Goal: Task Accomplishment & Management: Use online tool/utility

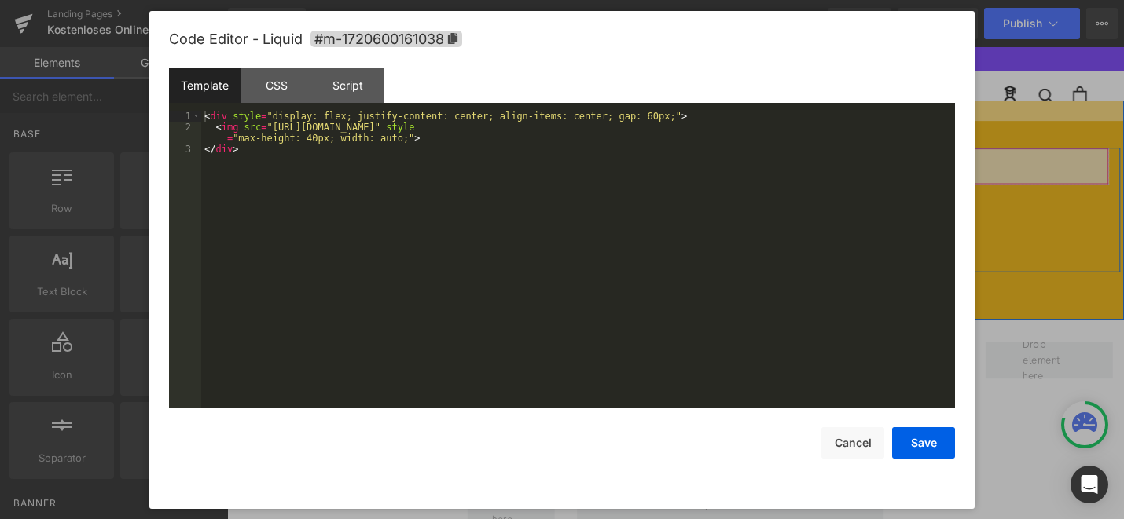
click at [720, 169] on div "Liquid" at bounding box center [702, 173] width 919 height 39
click at [317, 138] on div "< div style = "display: flex; justify-content: center; align-items: center; gap…" at bounding box center [578, 270] width 754 height 319
click at [909, 435] on button "Save" at bounding box center [923, 442] width 63 height 31
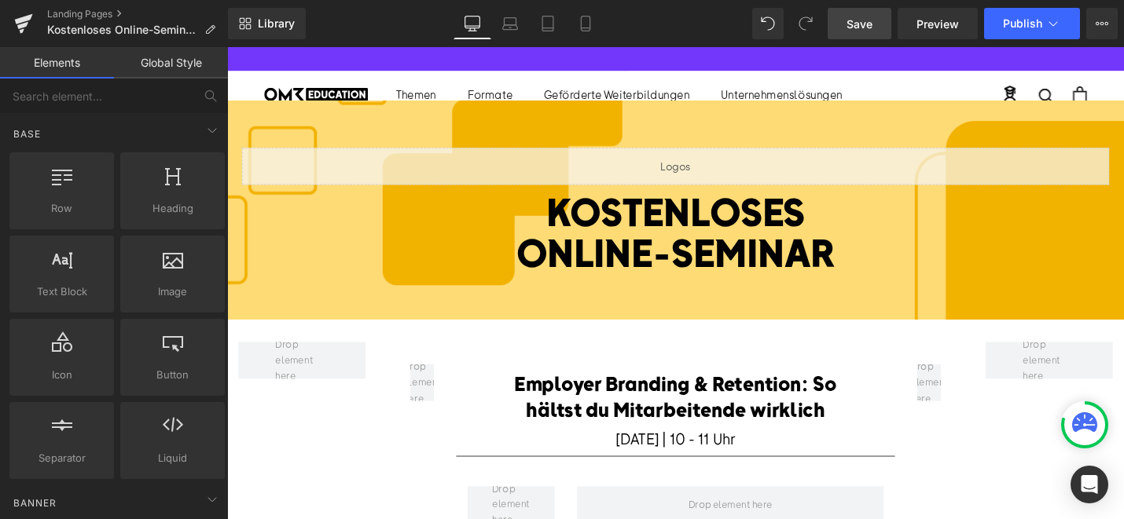
click at [878, 20] on link "Save" at bounding box center [859, 23] width 64 height 31
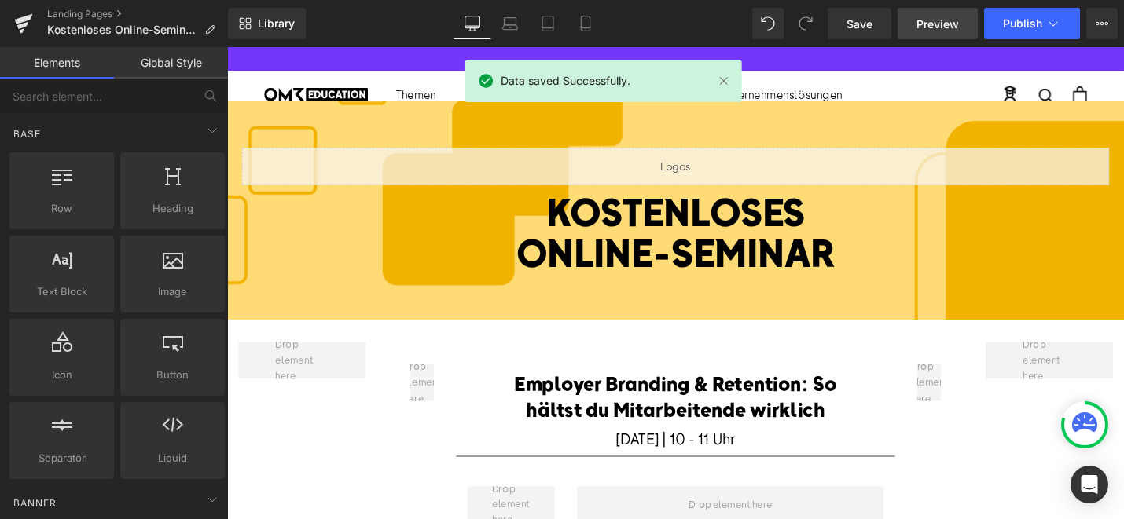
click at [946, 25] on span "Preview" at bounding box center [937, 24] width 42 height 17
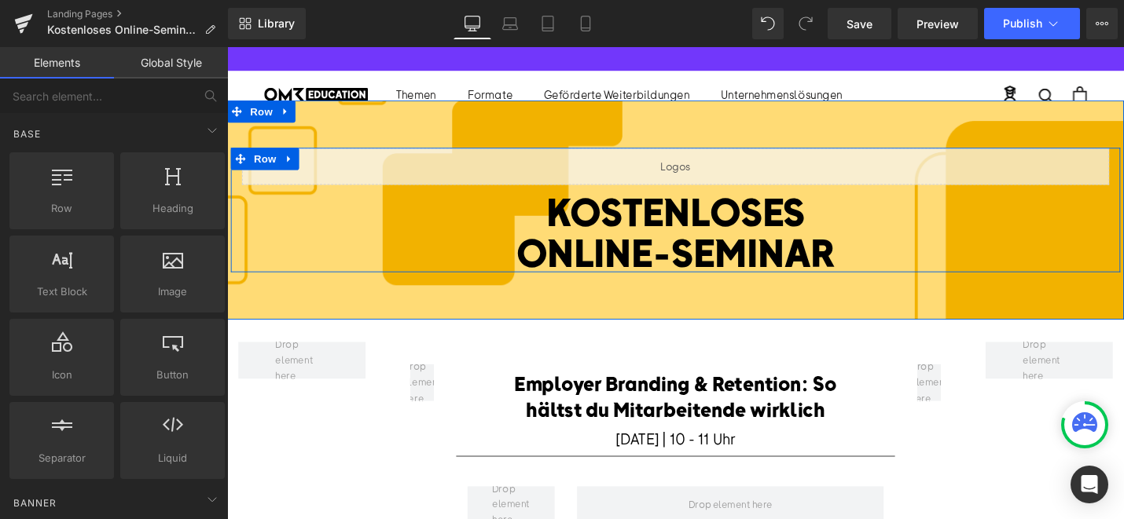
click at [726, 166] on div "Liquid" at bounding box center [702, 173] width 919 height 39
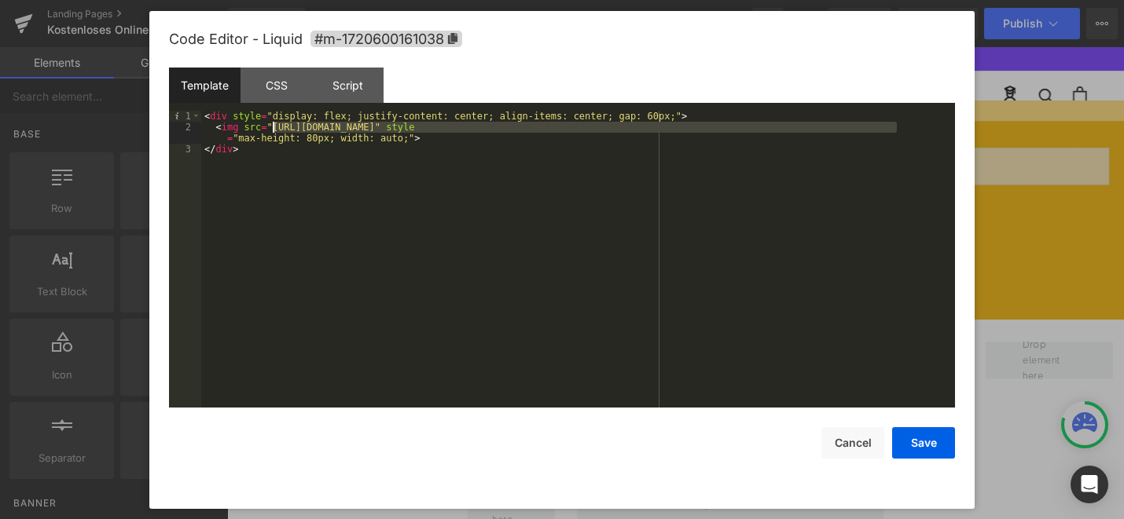
drag, startPoint x: 898, startPoint y: 129, endPoint x: 270, endPoint y: 128, distance: 627.8
click at [270, 128] on div "< div style = "display: flex; justify-content: center; align-items: center; gap…" at bounding box center [578, 270] width 754 height 319
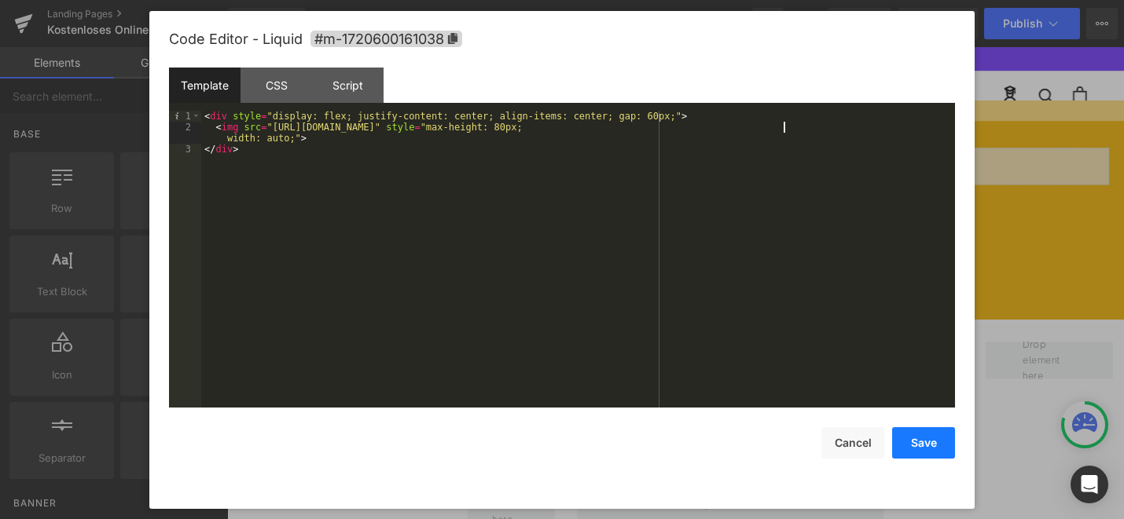
click at [919, 449] on button "Save" at bounding box center [923, 442] width 63 height 31
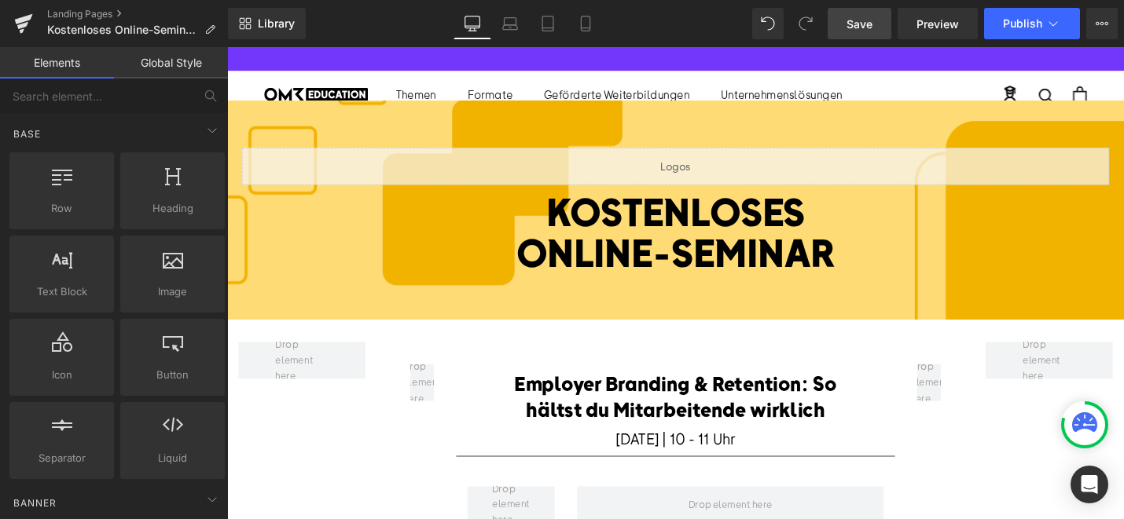
click at [871, 26] on span "Save" at bounding box center [859, 24] width 26 height 17
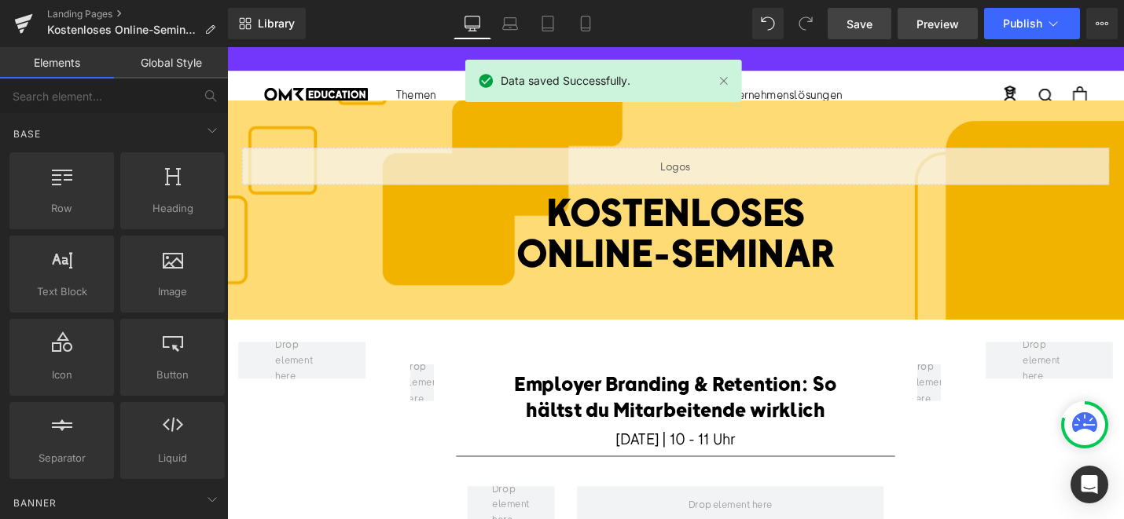
click at [950, 25] on span "Preview" at bounding box center [937, 24] width 42 height 17
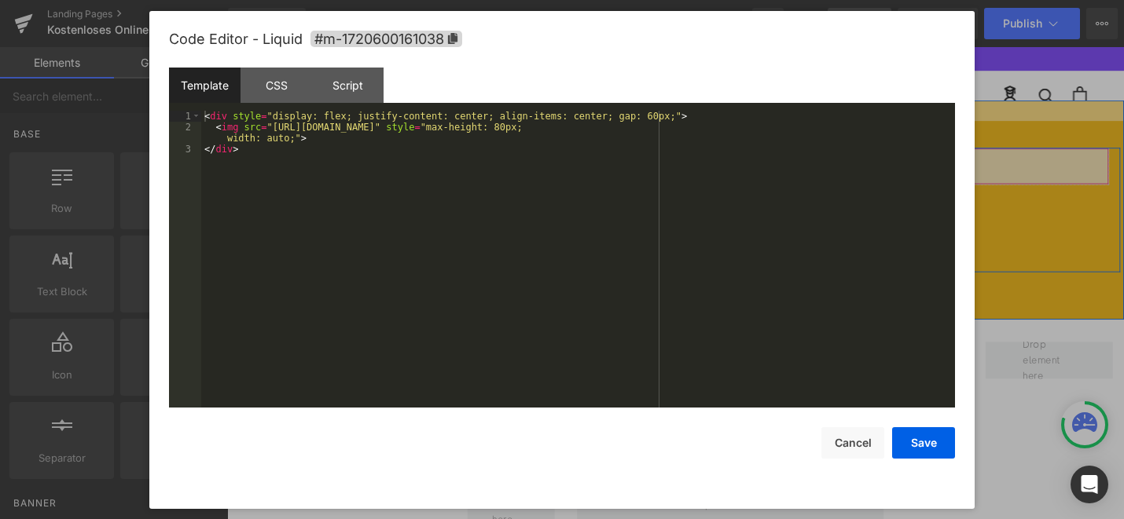
click at [721, 165] on div "Liquid" at bounding box center [702, 173] width 919 height 39
click at [914, 128] on div "< div style = "display: flex; justify-content: center; align-items: center; gap…" at bounding box center [578, 270] width 754 height 319
click at [926, 455] on button "Save" at bounding box center [923, 442] width 63 height 31
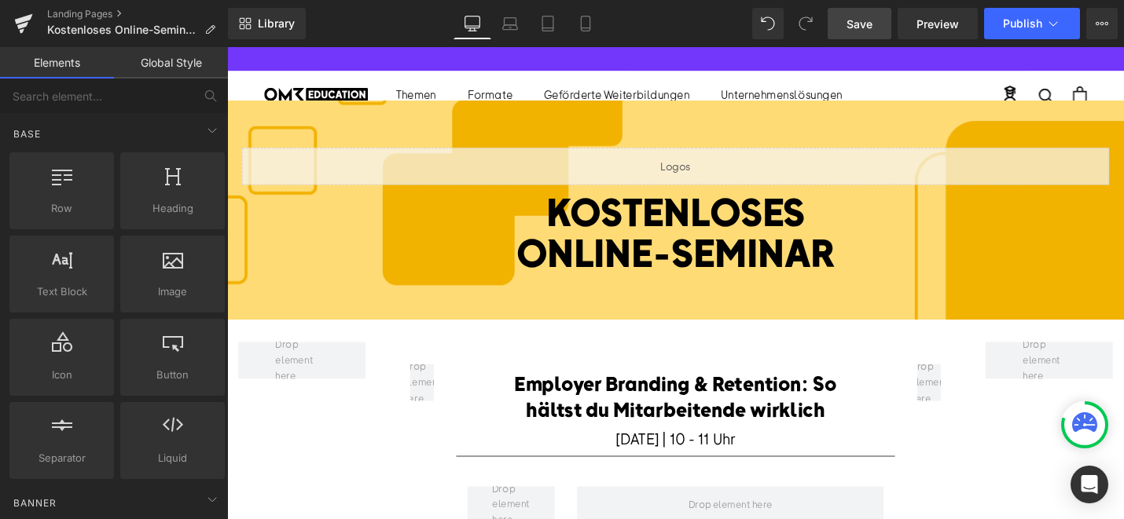
click at [867, 26] on span "Save" at bounding box center [859, 24] width 26 height 17
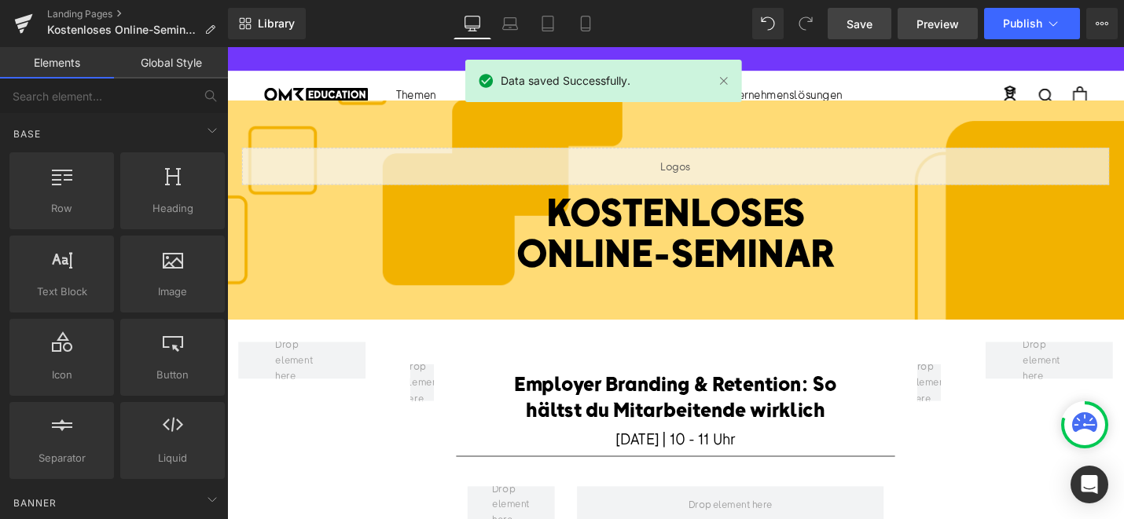
click at [941, 25] on span "Preview" at bounding box center [937, 24] width 42 height 17
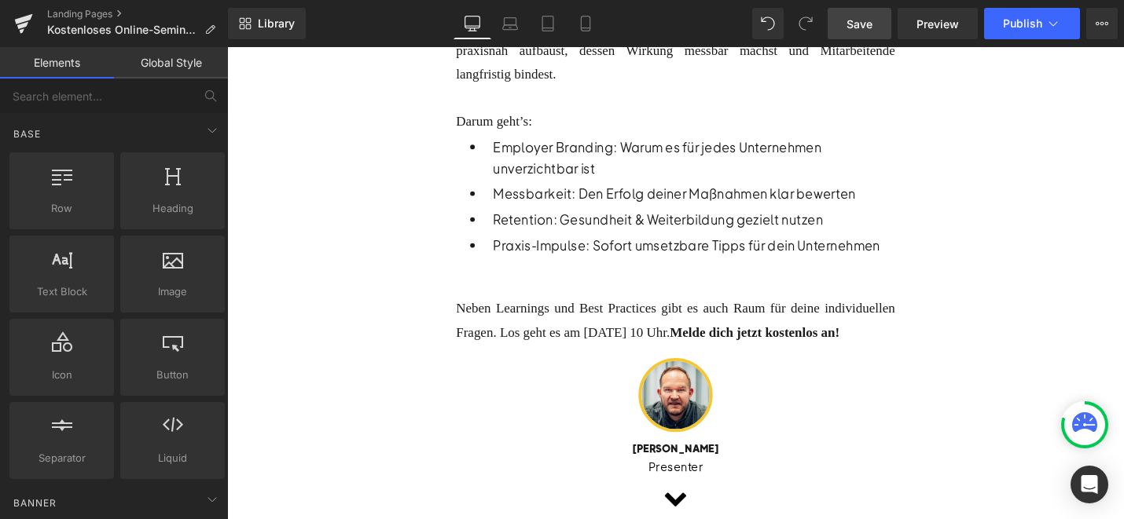
scroll to position [486, 0]
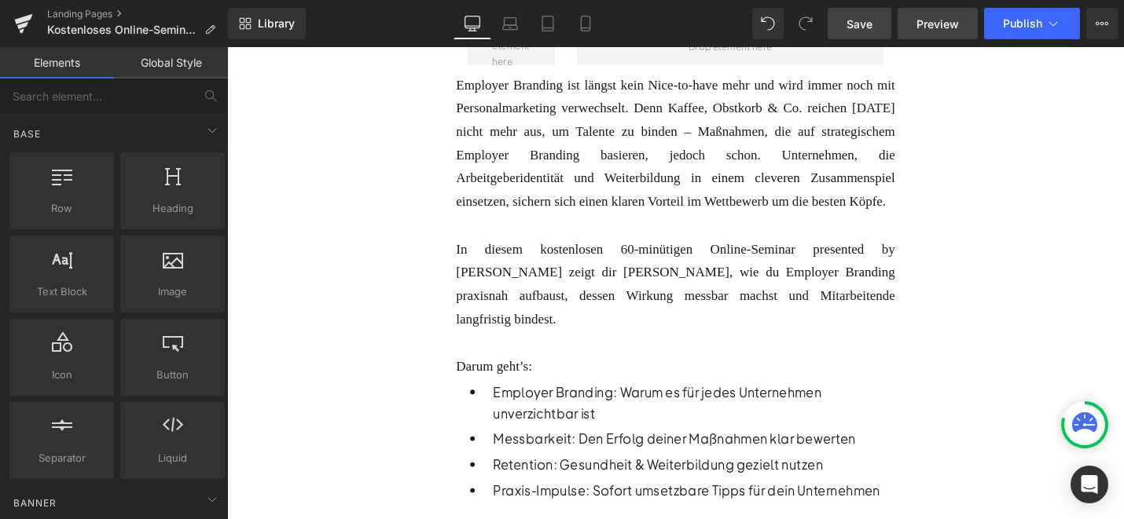
click at [917, 17] on span "Preview" at bounding box center [937, 24] width 42 height 17
click at [0, 0] on div "Landing Pages Kostenloses Online-Seminar | Employer Branding &amp; Retention Li…" at bounding box center [562, 23] width 1124 height 47
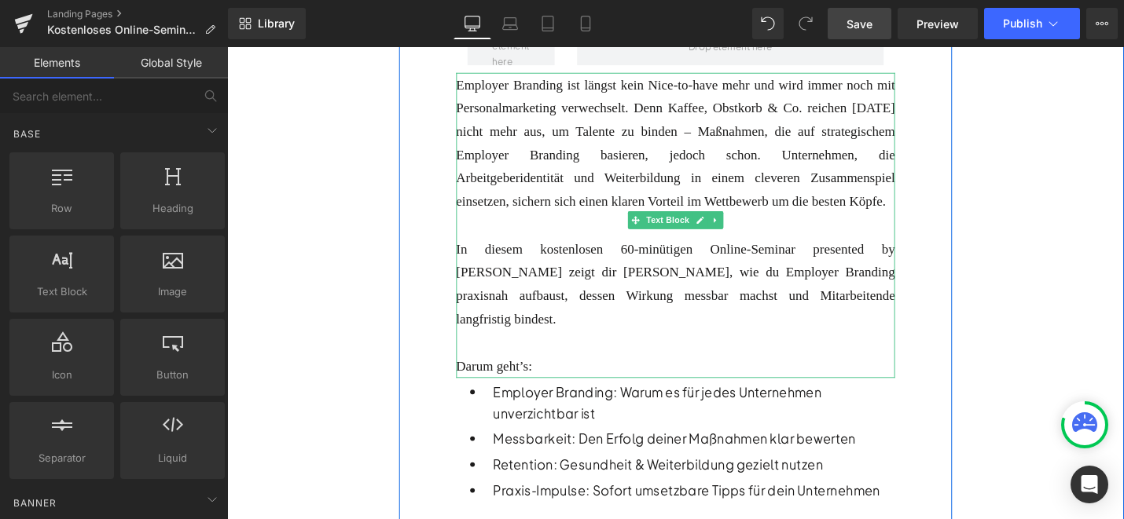
click at [567, 382] on div "Darum geht’s:" at bounding box center [702, 385] width 465 height 25
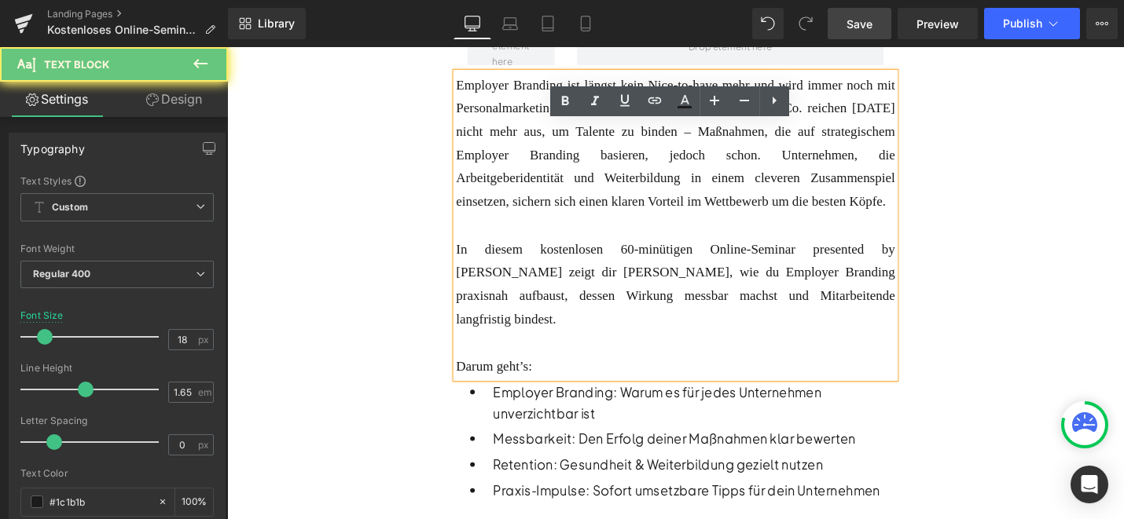
click at [570, 377] on div "Darum geht’s:" at bounding box center [702, 385] width 465 height 25
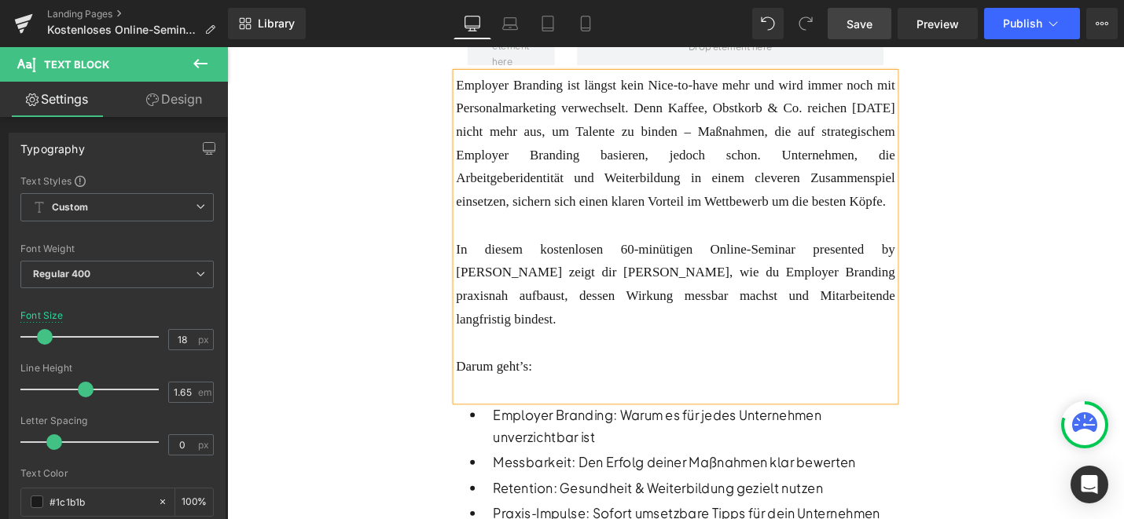
click at [872, 26] on span "Save" at bounding box center [859, 24] width 26 height 17
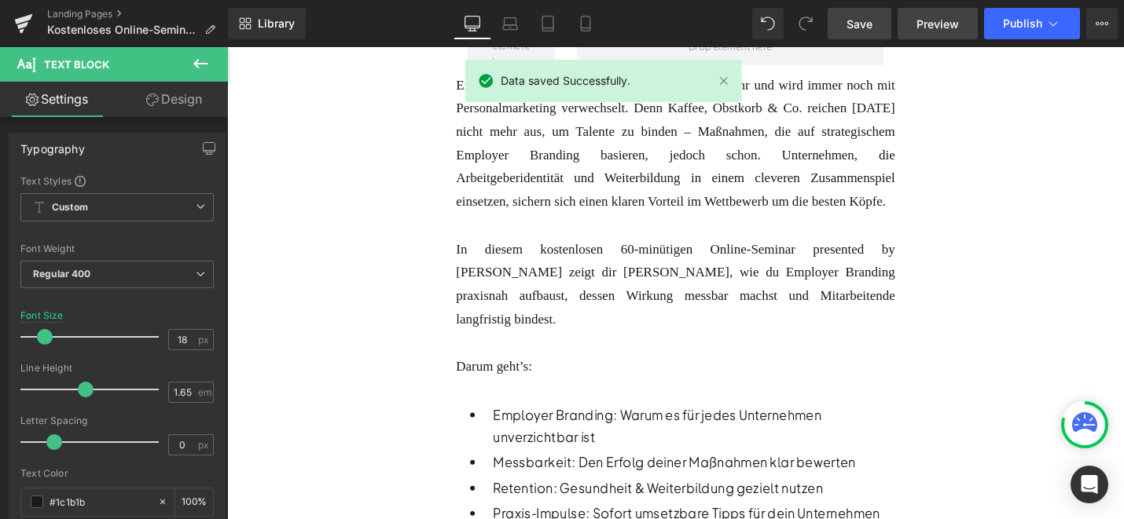
click at [941, 28] on span "Preview" at bounding box center [937, 24] width 42 height 17
